Goal: Find contact information: Find contact information

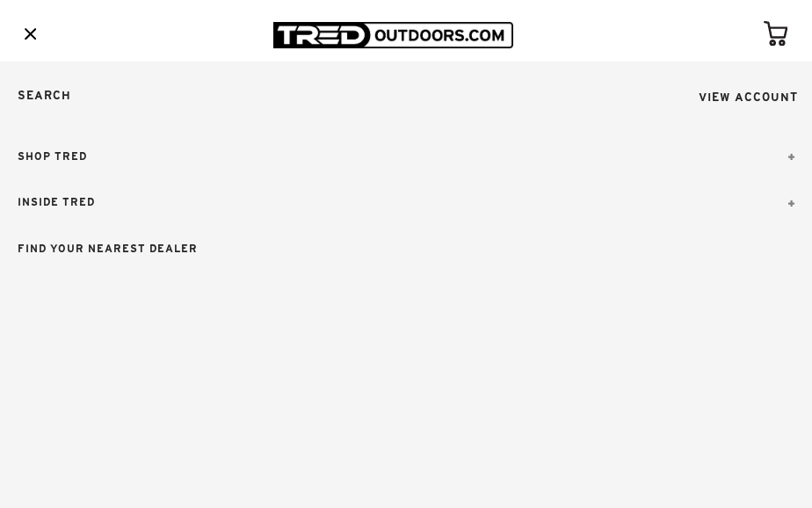
click at [36, 27] on div at bounding box center [30, 32] width 25 height 27
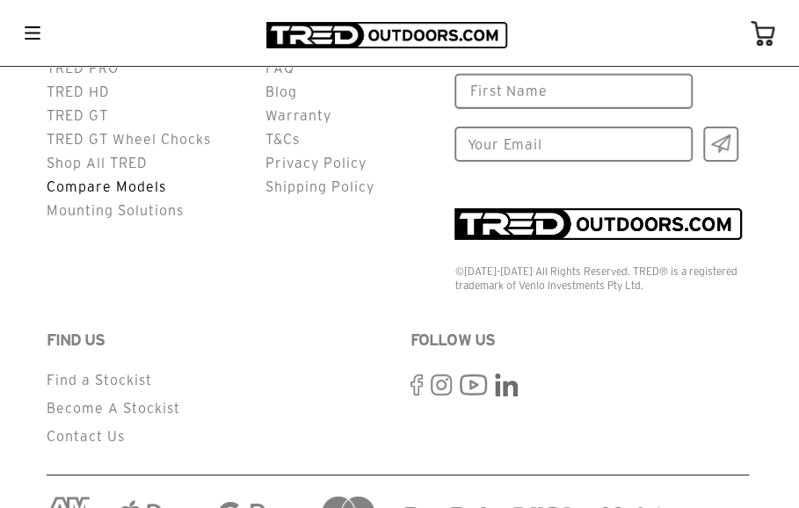
scroll to position [4431, 0]
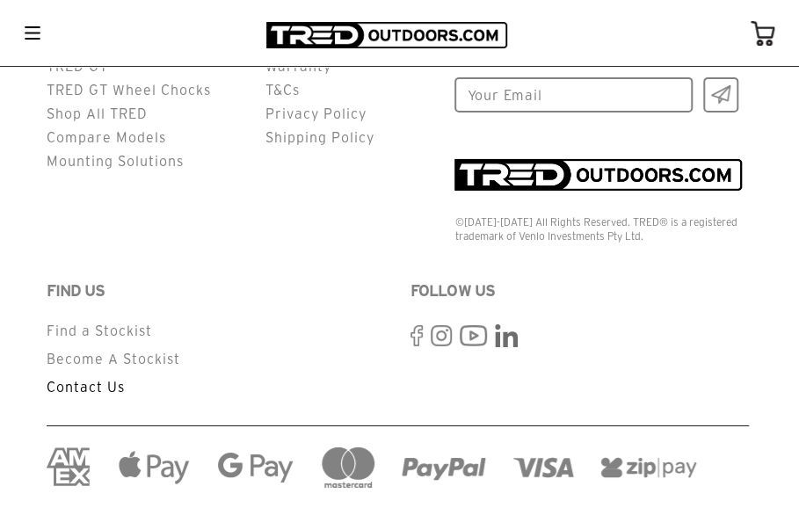
click at [85, 379] on link "Contact Us" at bounding box center [86, 387] width 78 height 16
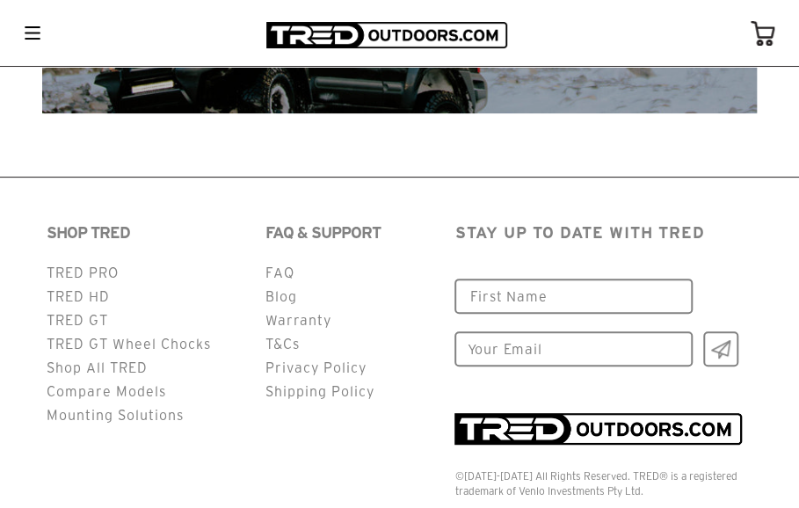
scroll to position [2743, 0]
